Goal: Task Accomplishment & Management: Manage account settings

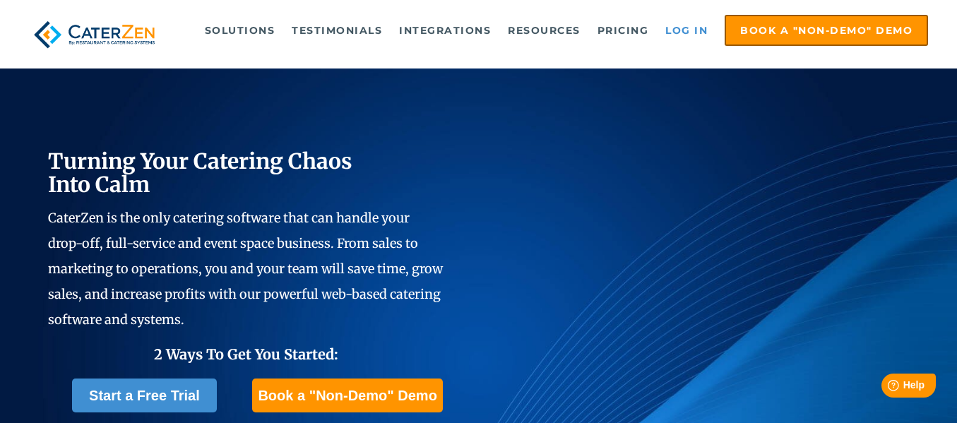
click at [692, 27] on link "Log in" at bounding box center [686, 30] width 57 height 28
click at [687, 25] on link "Log in" at bounding box center [686, 30] width 57 height 28
